Goal: Task Accomplishment & Management: Manage account settings

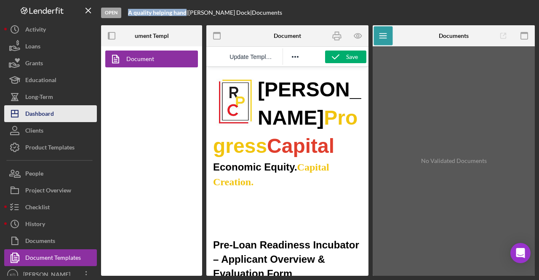
click at [28, 114] on div "Dashboard" at bounding box center [39, 114] width 29 height 19
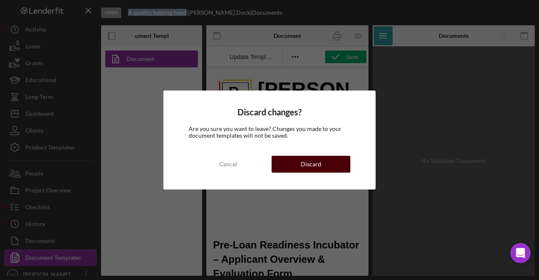
click at [311, 168] on div "Discard" at bounding box center [310, 164] width 21 height 17
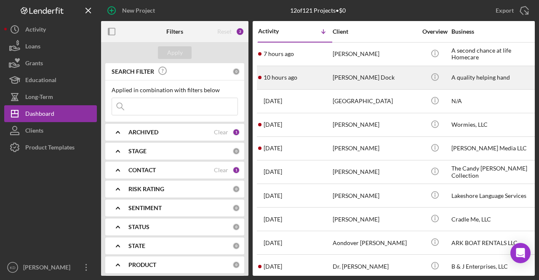
click at [374, 80] on div "[PERSON_NAME] Dock" at bounding box center [374, 77] width 84 height 22
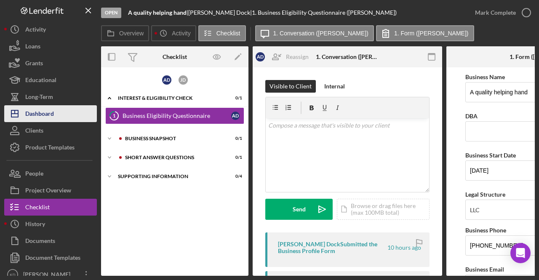
click at [32, 112] on div "Dashboard" at bounding box center [39, 114] width 29 height 19
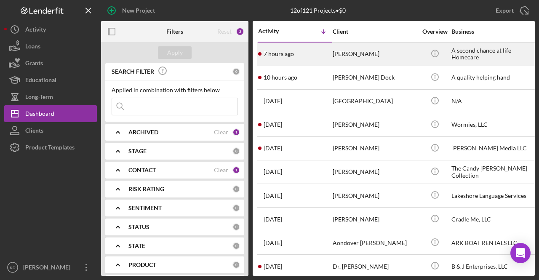
click at [365, 60] on div "[PERSON_NAME]" at bounding box center [374, 54] width 84 height 22
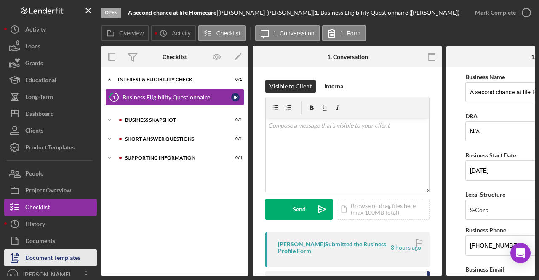
click at [48, 262] on div "Document Templates" at bounding box center [52, 258] width 55 height 19
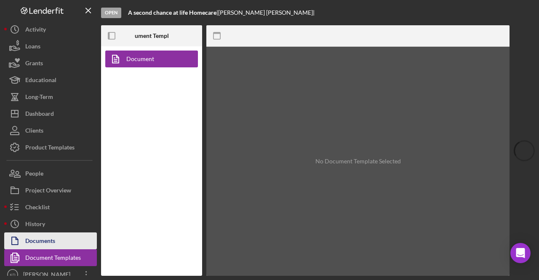
click at [47, 240] on div "Documents" at bounding box center [40, 241] width 30 height 19
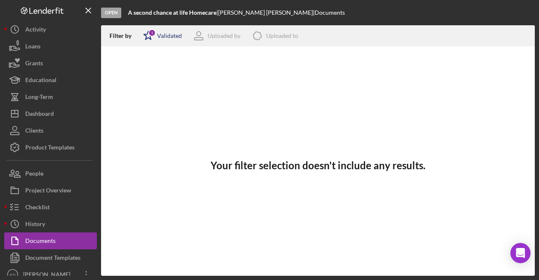
click at [162, 33] on div "Validated" at bounding box center [169, 35] width 25 height 7
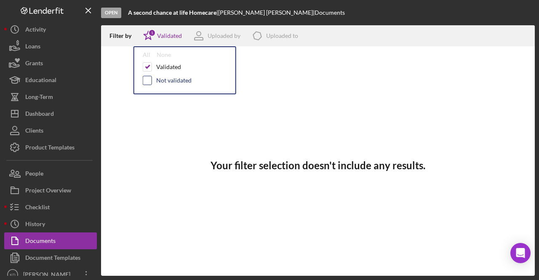
click at [147, 83] on input "checkbox" at bounding box center [147, 80] width 8 height 8
checkbox input "true"
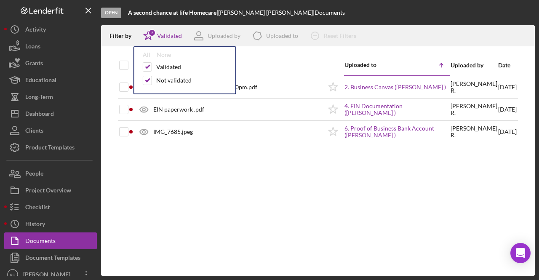
click at [323, 57] on div at bounding box center [332, 65] width 21 height 20
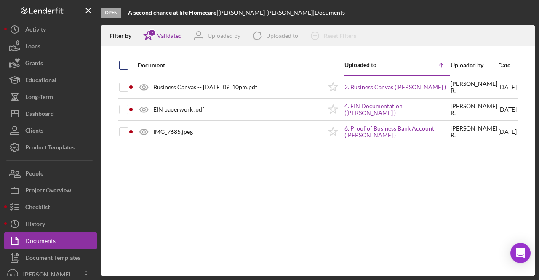
click at [120, 68] on input "checkbox" at bounding box center [124, 65] width 8 height 8
checkbox input "true"
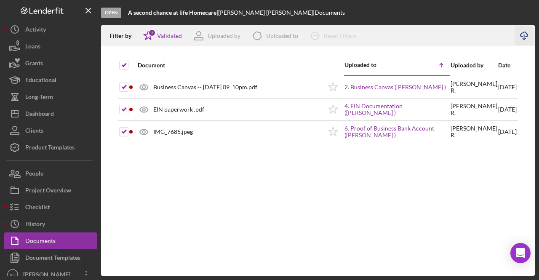
click at [523, 33] on icon "Icon/Download" at bounding box center [524, 36] width 19 height 19
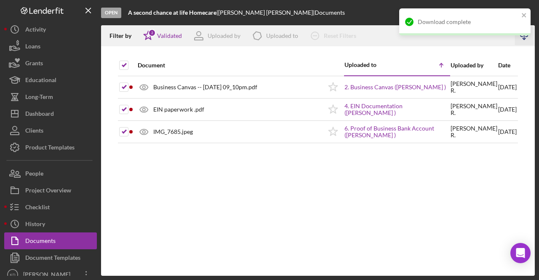
click at [456, 196] on div "Document Uploaded to Icon/Table Sort Arrow Uploaded by Date Business Canvas -- …" at bounding box center [317, 165] width 433 height 221
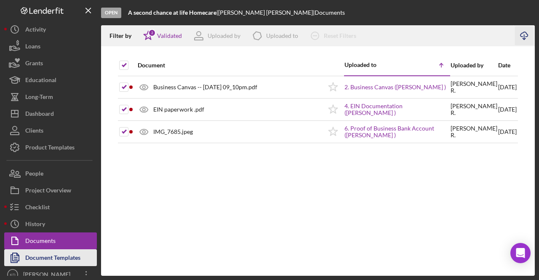
click at [63, 260] on div "Document Templates" at bounding box center [52, 258] width 55 height 19
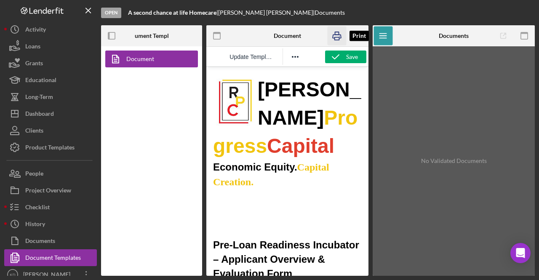
click at [343, 34] on icon "button" at bounding box center [336, 36] width 19 height 19
click at [194, 16] on b "A second chance at life Homecare" at bounding box center [172, 12] width 88 height 7
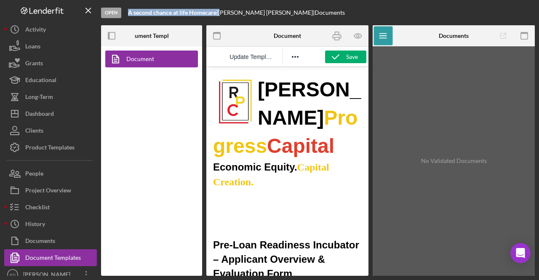
click at [194, 16] on b "A second chance at life Homecare" at bounding box center [172, 12] width 88 height 7
copy div "A second chance at life Homecare |"
click at [90, 13] on line "button" at bounding box center [88, 10] width 5 height 5
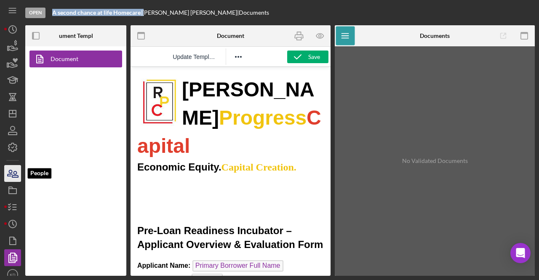
click at [16, 170] on icon "button" at bounding box center [12, 173] width 21 height 21
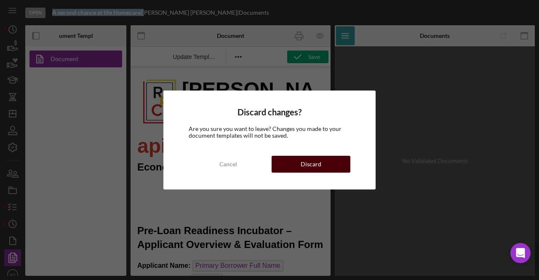
click at [323, 164] on button "Discard" at bounding box center [310, 164] width 79 height 17
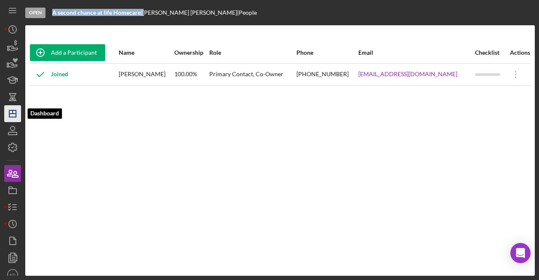
click at [12, 114] on icon "Icon/Dashboard" at bounding box center [12, 113] width 21 height 21
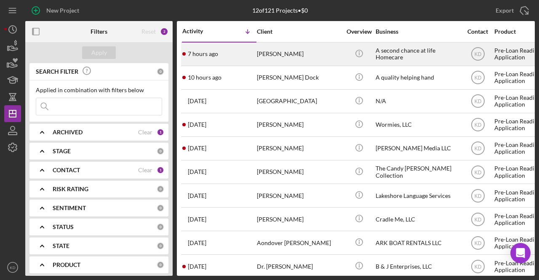
click at [294, 61] on div "[PERSON_NAME]" at bounding box center [299, 54] width 84 height 22
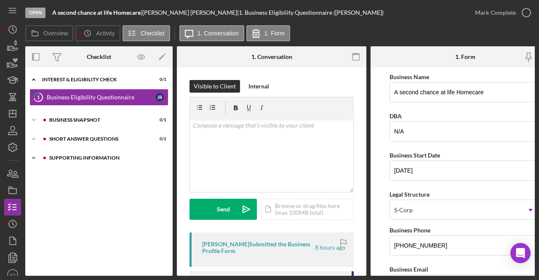
click at [66, 162] on div "Icon/Expander Supporting Information 0 / 4" at bounding box center [98, 157] width 147 height 17
